Goal: Navigation & Orientation: Find specific page/section

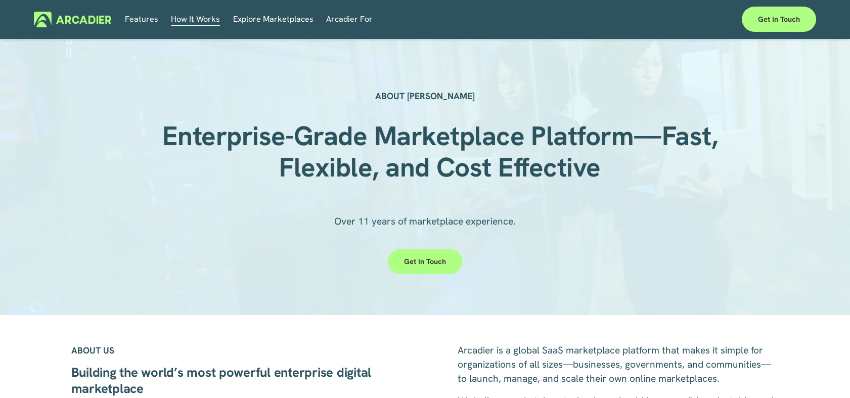
click at [344, 21] on span "Arcadier For" at bounding box center [349, 19] width 47 height 14
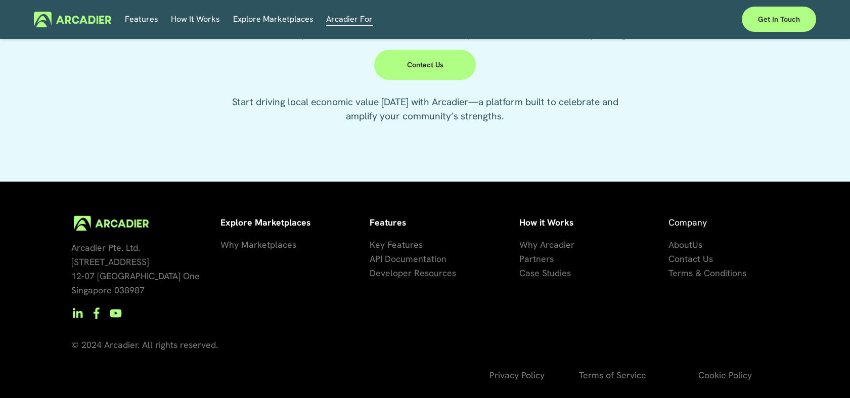
scroll to position [2640, 0]
click at [535, 253] on span "artners" at bounding box center [539, 259] width 29 height 12
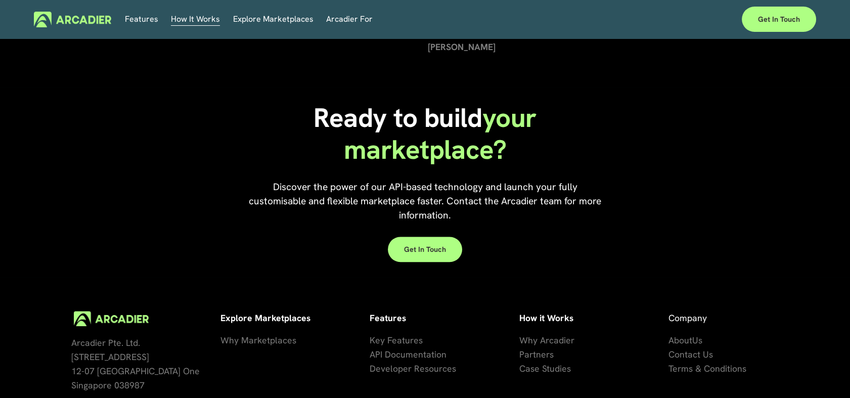
scroll to position [1621, 0]
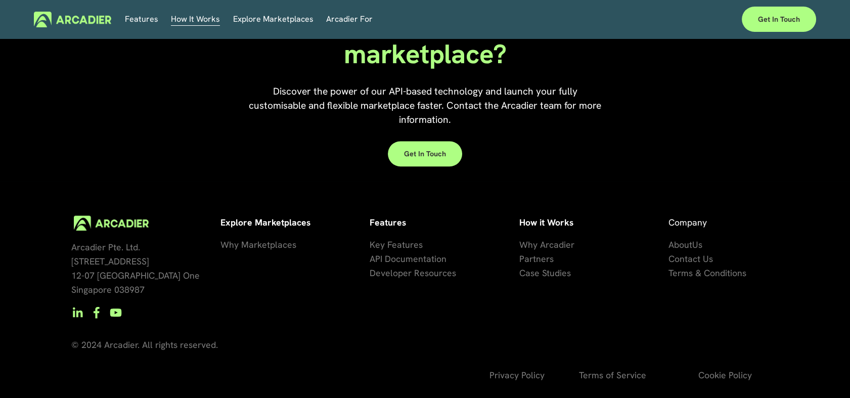
click at [696, 244] on span "Us" at bounding box center [698, 245] width 10 height 12
click at [687, 241] on span "About" at bounding box center [681, 245] width 24 height 12
click at [690, 241] on span "About" at bounding box center [681, 245] width 24 height 12
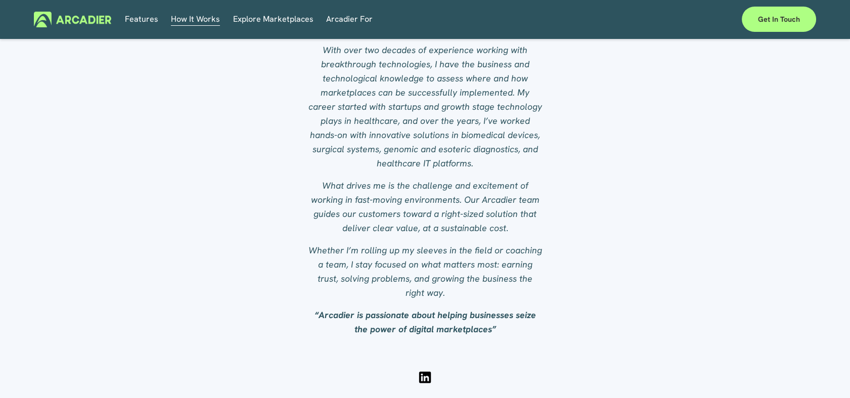
scroll to position [1405, 0]
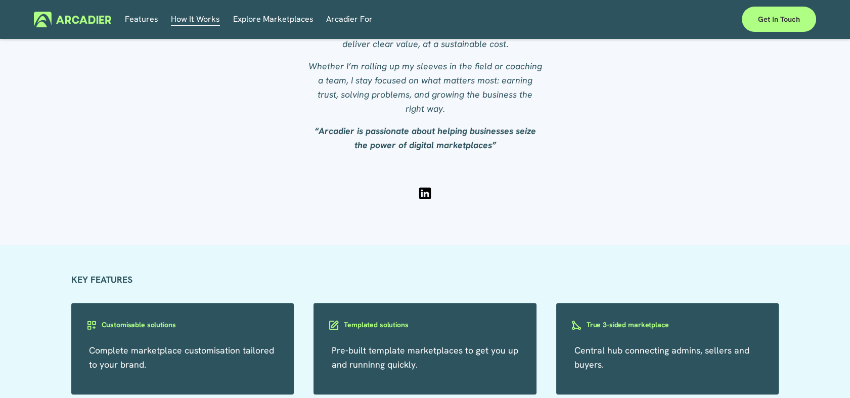
click at [426, 199] on div at bounding box center [425, 193] width 236 height 15
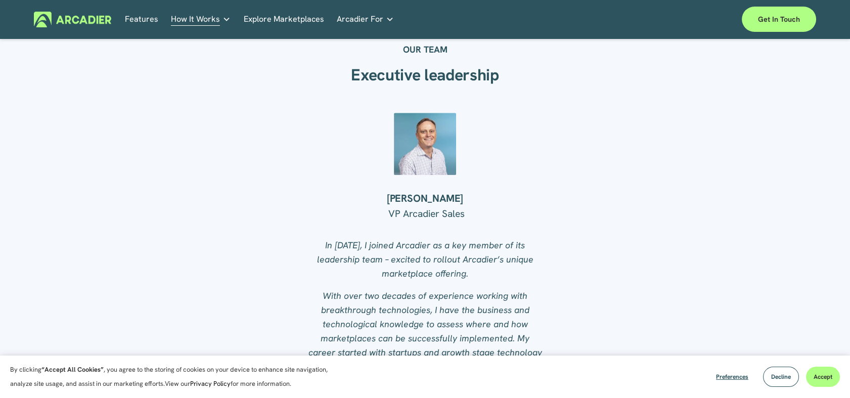
scroll to position [1056, 0]
